Goal: Find specific page/section: Find specific page/section

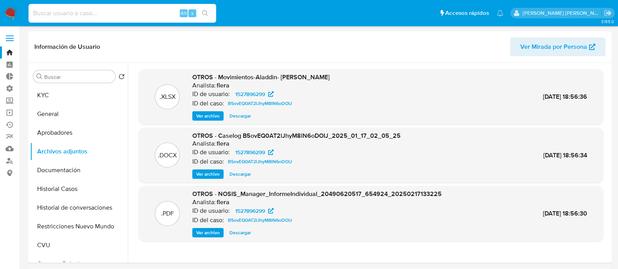
select select "10"
click at [90, 9] on input at bounding box center [123, 13] width 188 height 10
type input "umH8y1VEFnfdhPumvemPW2ug"
click at [200, 14] on button "search-icon" at bounding box center [205, 13] width 16 height 11
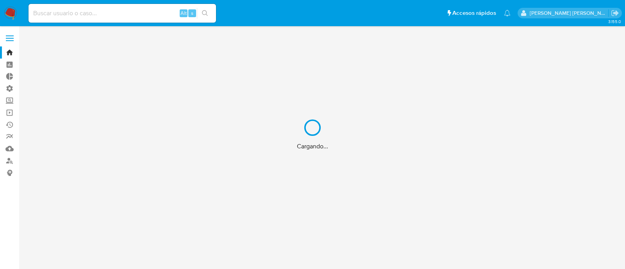
click at [68, 11] on div "Cargando..." at bounding box center [312, 134] width 625 height 269
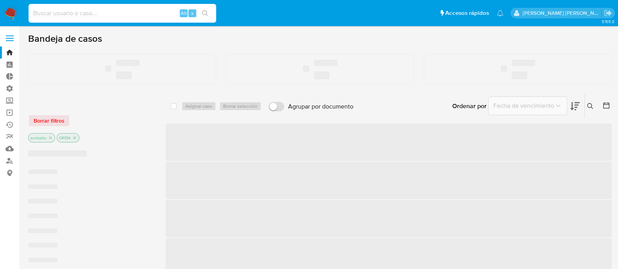
click at [70, 14] on input at bounding box center [123, 13] width 188 height 10
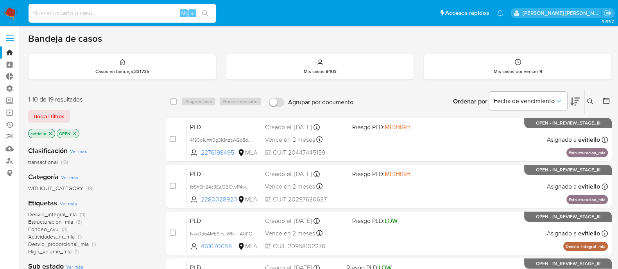
paste input "umH8y1VEFnfdhPumvemPW2ug"
type input "umH8y1VEFnfdhPumvemPW2ug"
click at [205, 12] on icon "search-icon" at bounding box center [205, 13] width 6 height 6
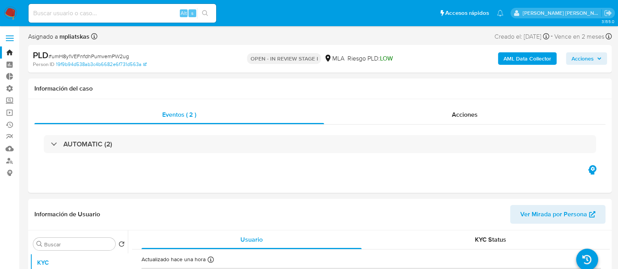
select select "10"
click at [82, 12] on input at bounding box center [123, 13] width 188 height 10
paste input "umH8y1VEFnfdhPumvemPW2ug"
type input "umH8y1VEFnfdhPumvemPW2ug"
click at [205, 11] on icon "search-icon" at bounding box center [205, 13] width 6 height 6
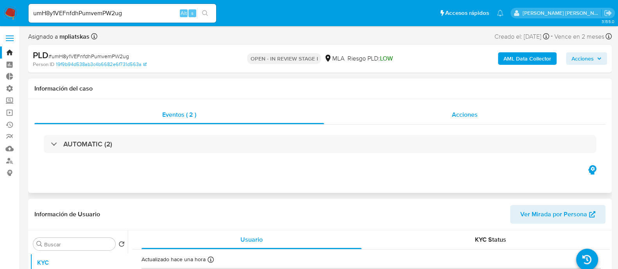
click at [419, 109] on div "Acciones" at bounding box center [464, 114] width 281 height 19
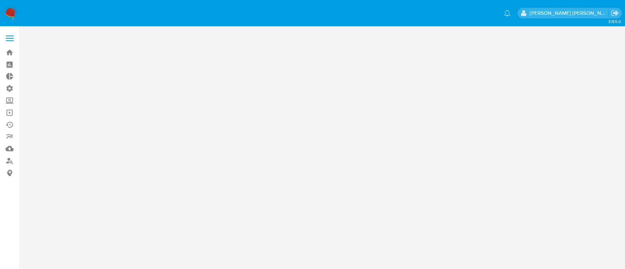
click at [12, 13] on img at bounding box center [10, 13] width 13 height 13
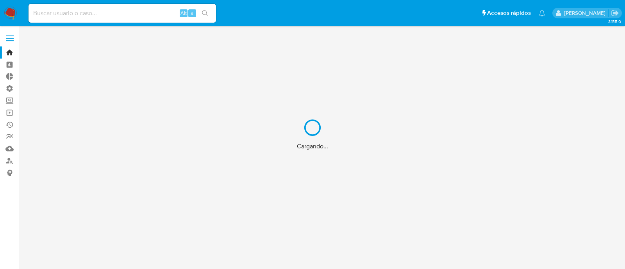
click at [70, 18] on div "Cargando..." at bounding box center [312, 134] width 625 height 269
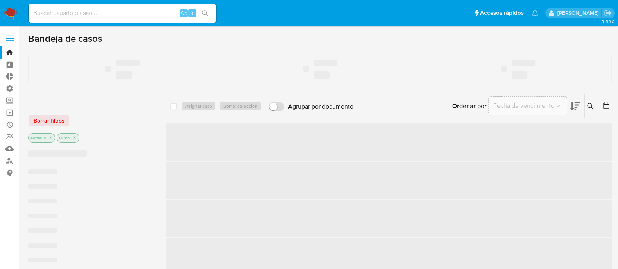
click at [84, 14] on input at bounding box center [123, 13] width 188 height 10
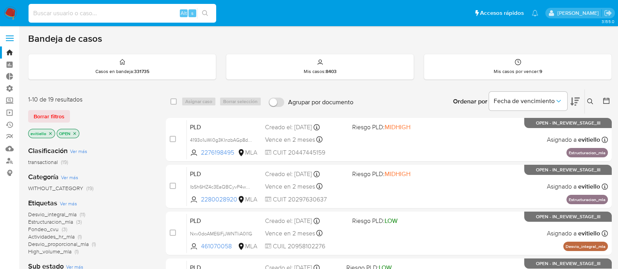
paste input "Trichmond@stalbans.esc.edu.ar"
type input "Trichmond@stalbans.esc.edu.ar"
click at [208, 14] on icon "search-icon" at bounding box center [205, 13] width 6 height 6
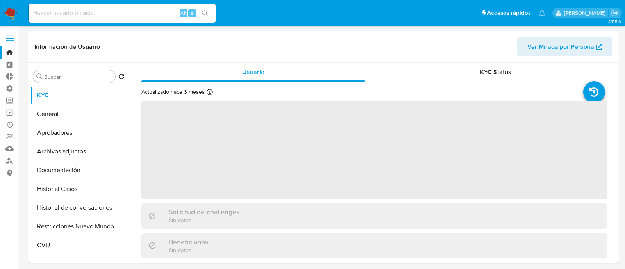
select select "10"
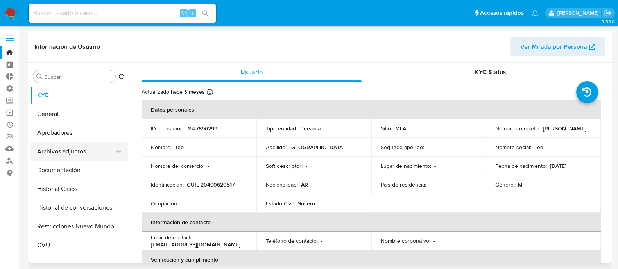
click at [92, 152] on button "Archivos adjuntos" at bounding box center [75, 151] width 91 height 19
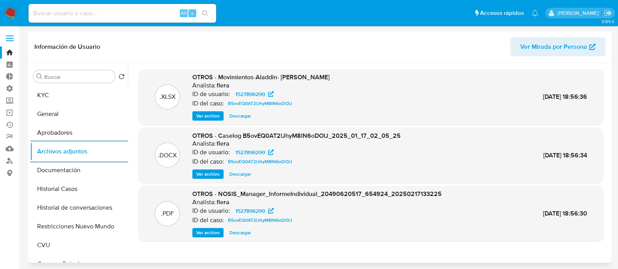
click at [239, 175] on span "Descargar" at bounding box center [239, 174] width 21 height 8
click at [242, 115] on span "Descargar" at bounding box center [239, 116] width 21 height 8
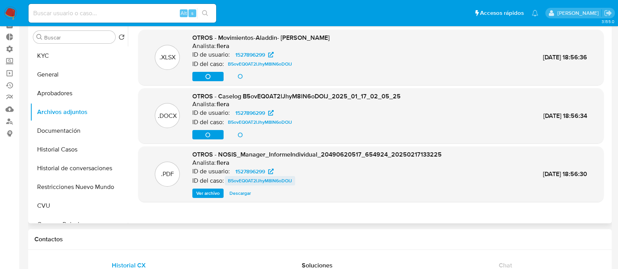
scroll to position [48, 0]
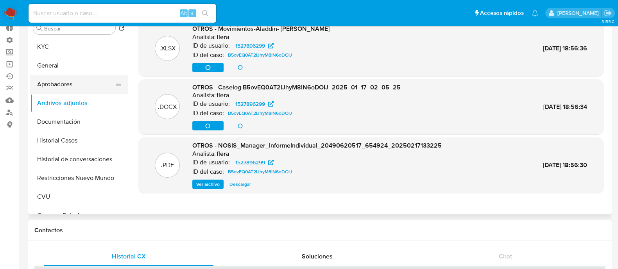
click at [78, 79] on button "Aprobadores" at bounding box center [75, 84] width 91 height 19
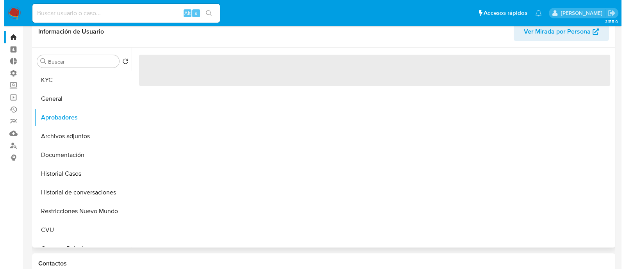
scroll to position [0, 0]
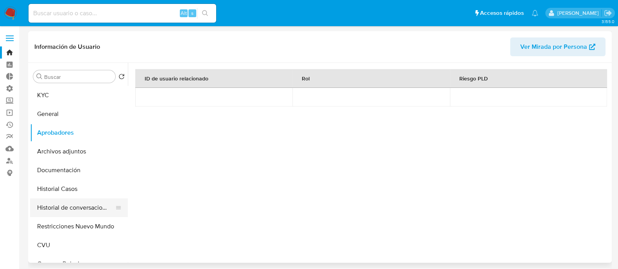
click at [77, 207] on button "Historial de conversaciones" at bounding box center [75, 207] width 91 height 19
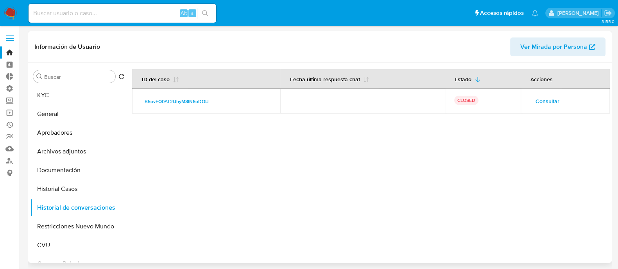
click at [531, 105] on button "Consultar" at bounding box center [547, 101] width 35 height 13
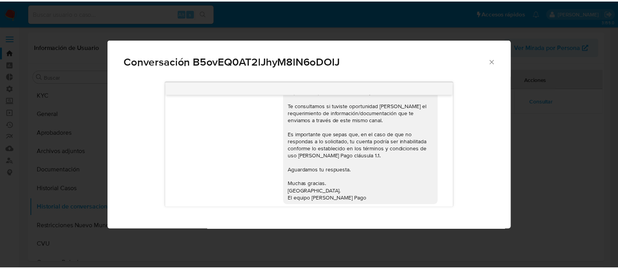
scroll to position [188, 0]
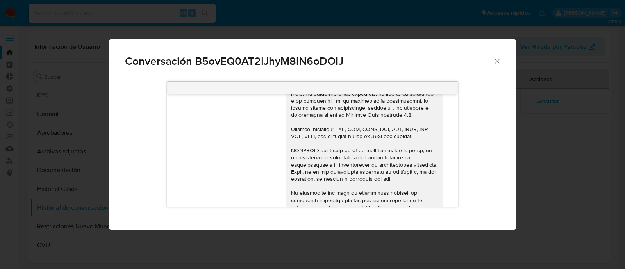
click at [561, 134] on div "Conversación B5ovEQ0AT2lJhyM8lN6oDOIJ 16/01/2025 20:12:32 Hola, Esperamos que t…" at bounding box center [312, 134] width 625 height 269
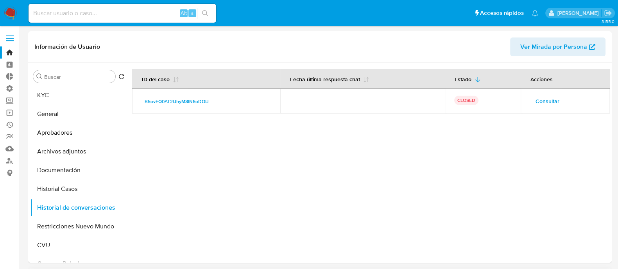
scroll to position [244, 0]
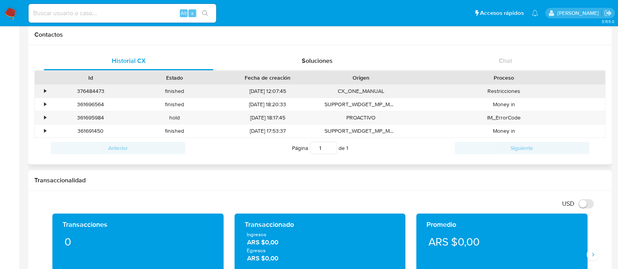
click at [45, 94] on div "•" at bounding box center [45, 91] width 2 height 7
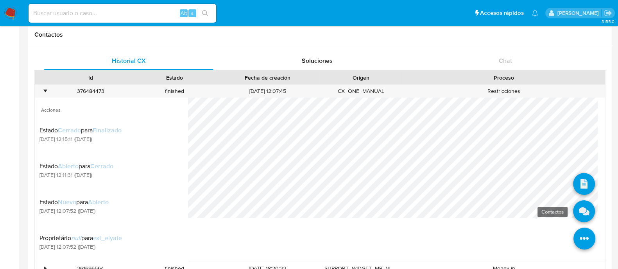
click at [581, 209] on icon at bounding box center [584, 211] width 22 height 22
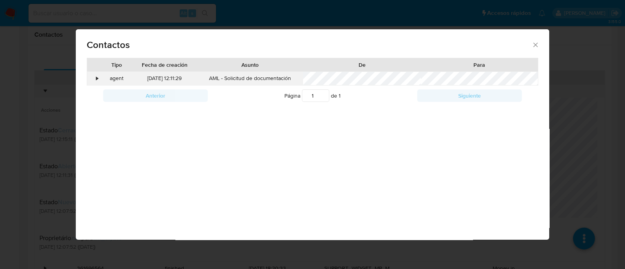
click at [98, 80] on div "•" at bounding box center [97, 79] width 2 height 8
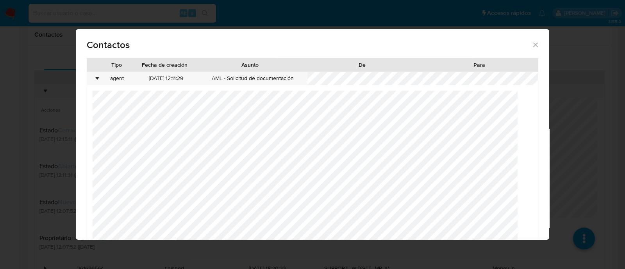
click at [9, 109] on div "Contactos Tipo Fecha de creación Asunto De Para • agent 25/03/2025 12:11:29 AML…" at bounding box center [312, 134] width 625 height 269
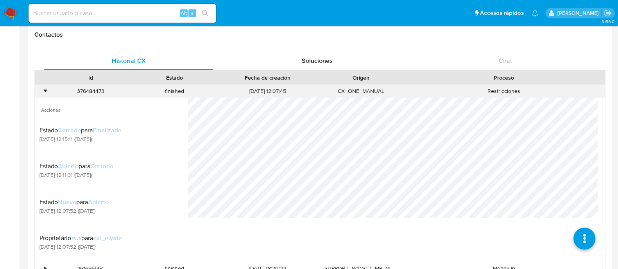
click at [44, 93] on div "•" at bounding box center [45, 91] width 2 height 7
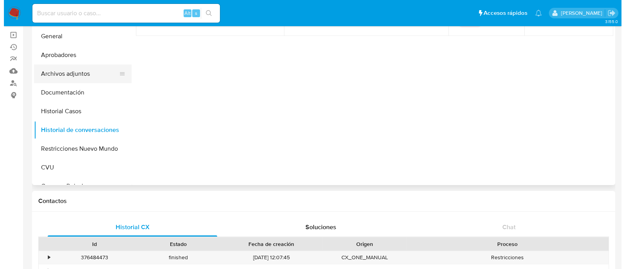
scroll to position [0, 0]
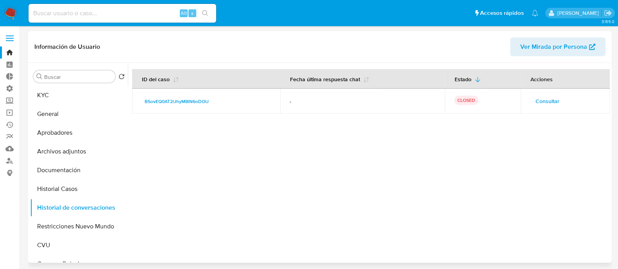
click at [521, 96] on td "Consultar" at bounding box center [564, 101] width 89 height 25
click at [530, 97] on button "Consultar" at bounding box center [547, 101] width 35 height 13
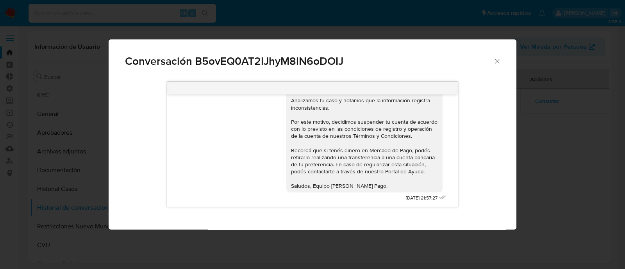
scroll to position [725, 0]
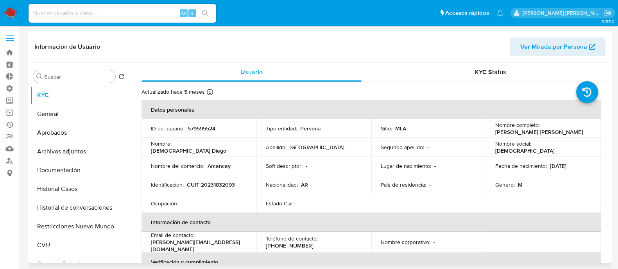
select select "10"
click at [75, 194] on button "Historial Casos" at bounding box center [75, 189] width 91 height 19
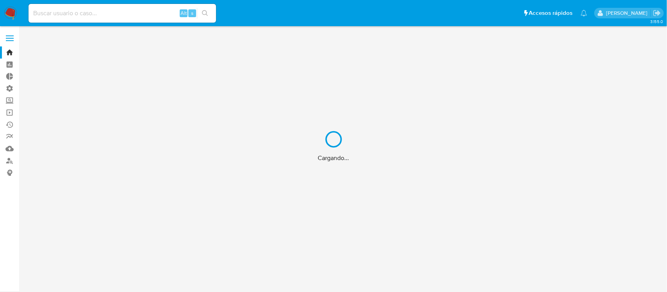
click at [91, 14] on div "Cargando..." at bounding box center [333, 146] width 667 height 292
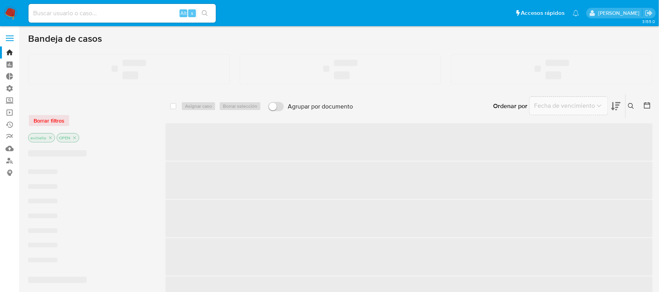
click at [104, 12] on input at bounding box center [123, 13] width 188 height 10
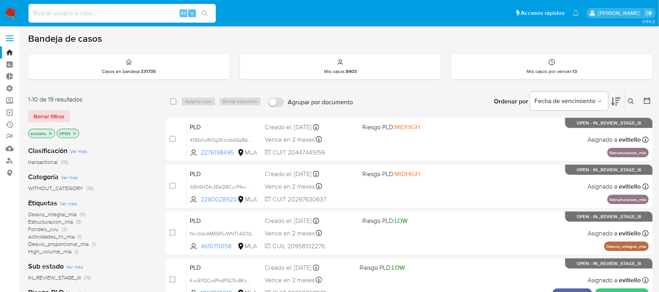
paste input "nl06iXu2AGloOR6wZc1F0qMb"
type input "nl06iXu2AGloOR6wZc1F0qMb"
click at [203, 10] on icon "search-icon" at bounding box center [205, 13] width 6 height 6
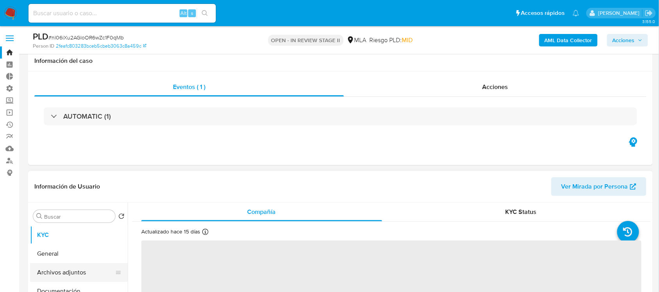
scroll to position [98, 0]
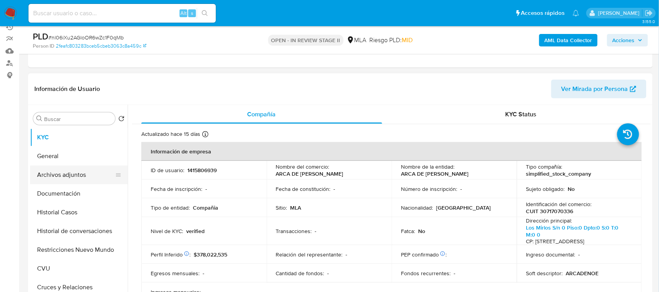
click at [96, 171] on button "Archivos adjuntos" at bounding box center [75, 175] width 91 height 19
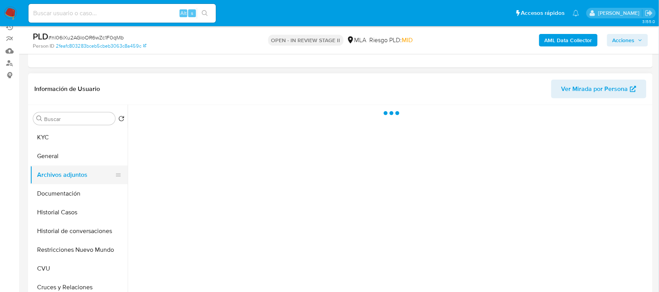
click at [95, 167] on button "Archivos adjuntos" at bounding box center [75, 175] width 91 height 19
click at [93, 146] on button "KYC" at bounding box center [75, 137] width 91 height 19
select select "10"
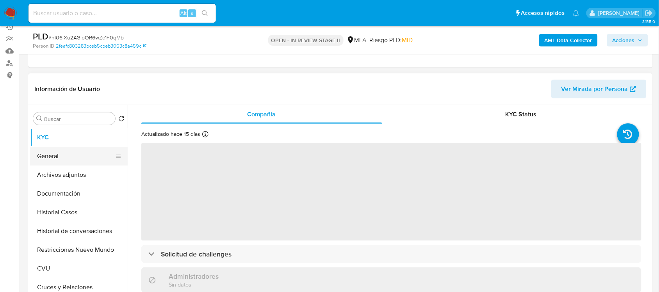
click at [76, 154] on button "General" at bounding box center [75, 156] width 91 height 19
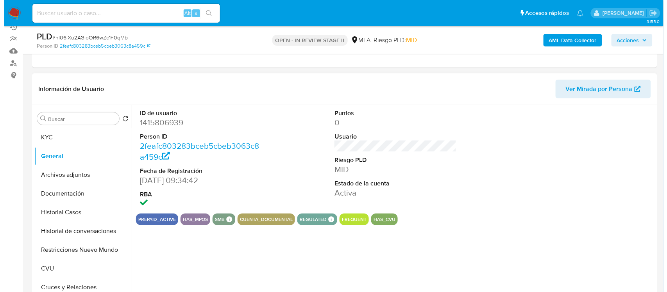
scroll to position [146, 0]
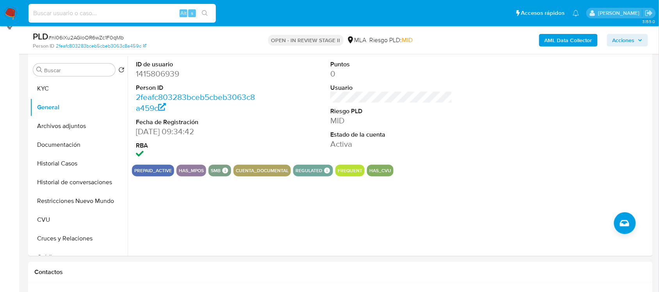
click at [71, 14] on input at bounding box center [123, 13] width 188 height 10
paste input "nl06iXu2AGloOR6wZc1F0qMb"
type input "nl06iXu2AGloOR6wZc1F0qMb"
click at [210, 11] on button "search-icon" at bounding box center [205, 13] width 16 height 11
click at [83, 183] on button "Historial de conversaciones" at bounding box center [75, 182] width 91 height 19
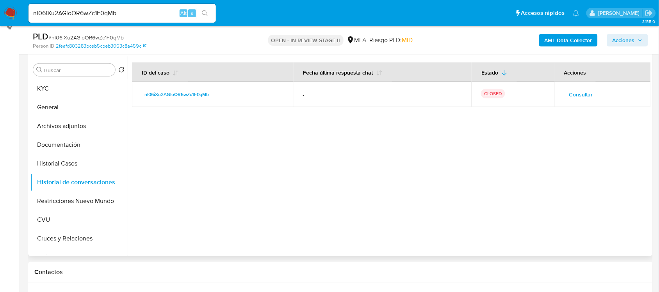
click at [589, 86] on td "Consultar" at bounding box center [603, 94] width 96 height 25
click at [587, 92] on span "Consultar" at bounding box center [582, 94] width 24 height 11
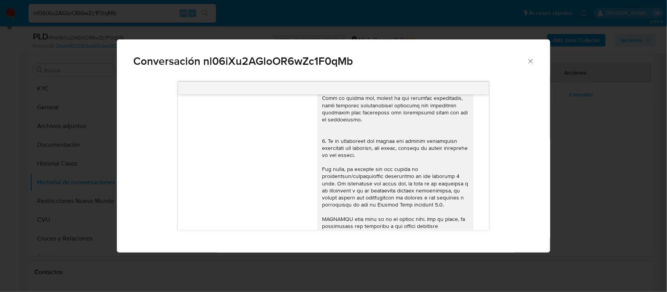
scroll to position [244, 0]
